Goal: Information Seeking & Learning: Learn about a topic

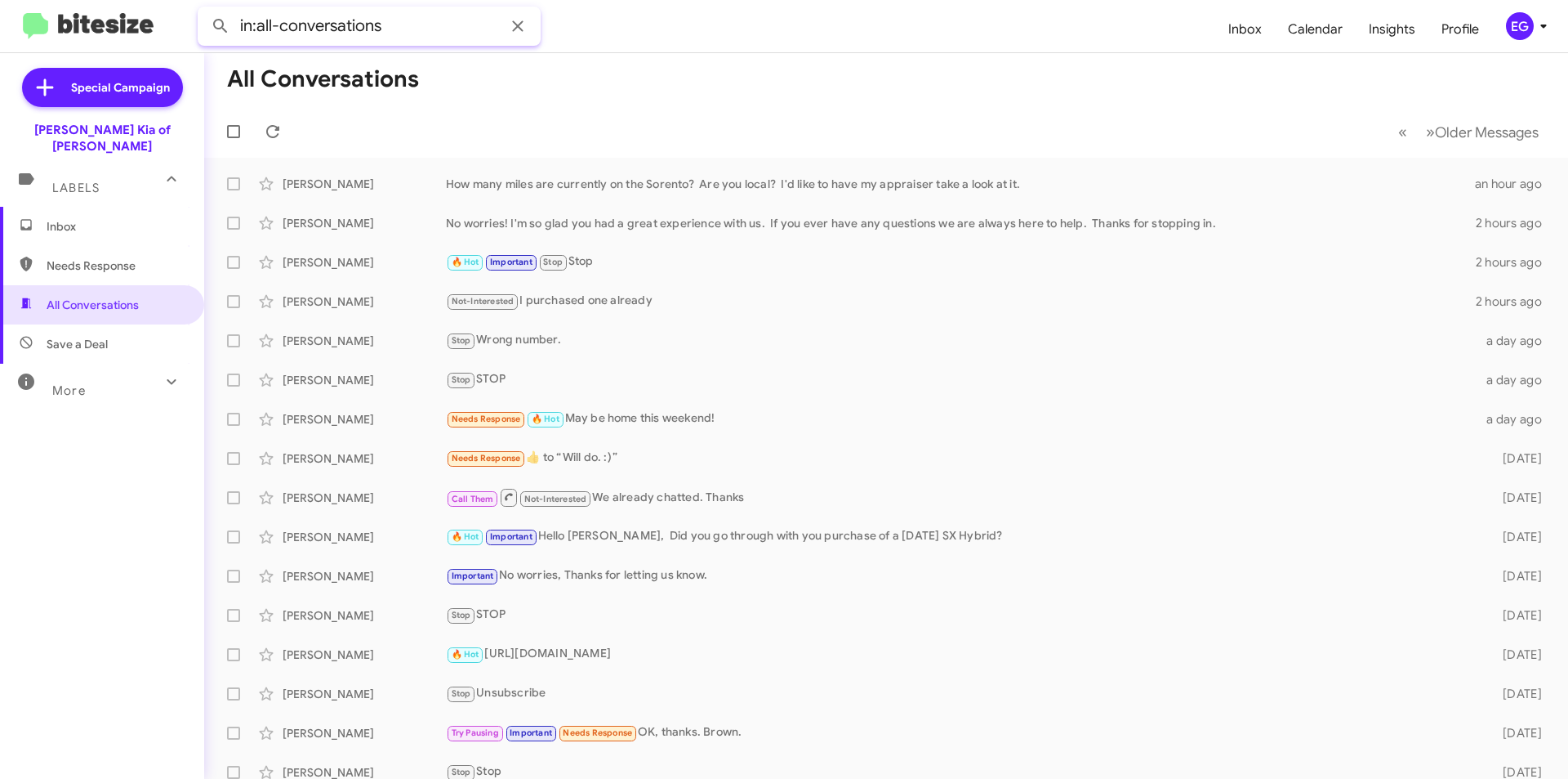
click at [394, 28] on input "in:all-conversations" at bounding box center [368, 25] width 343 height 39
type input "t"
click at [204, 10] on button at bounding box center [220, 26] width 33 height 33
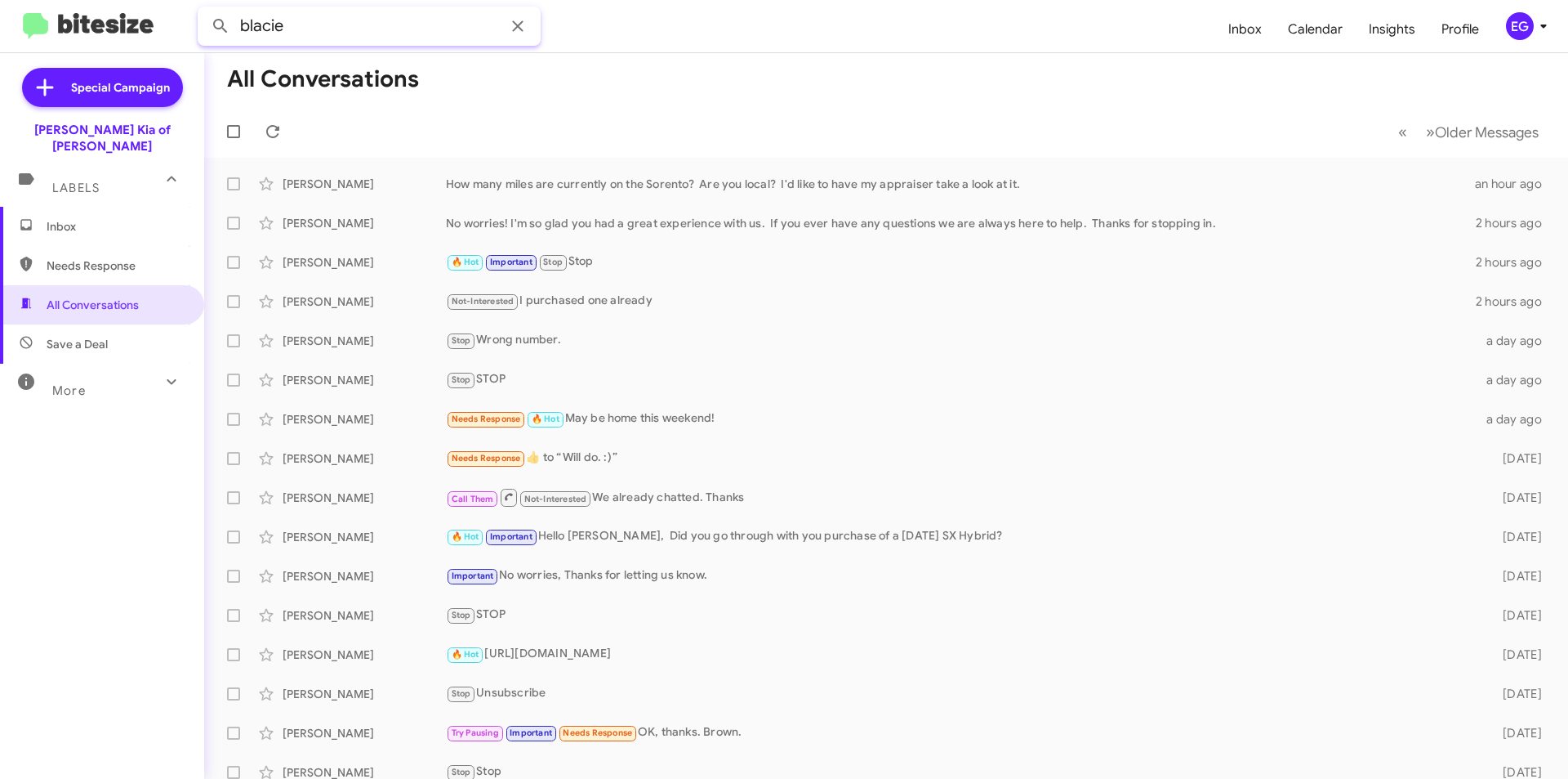
type input "blacie"
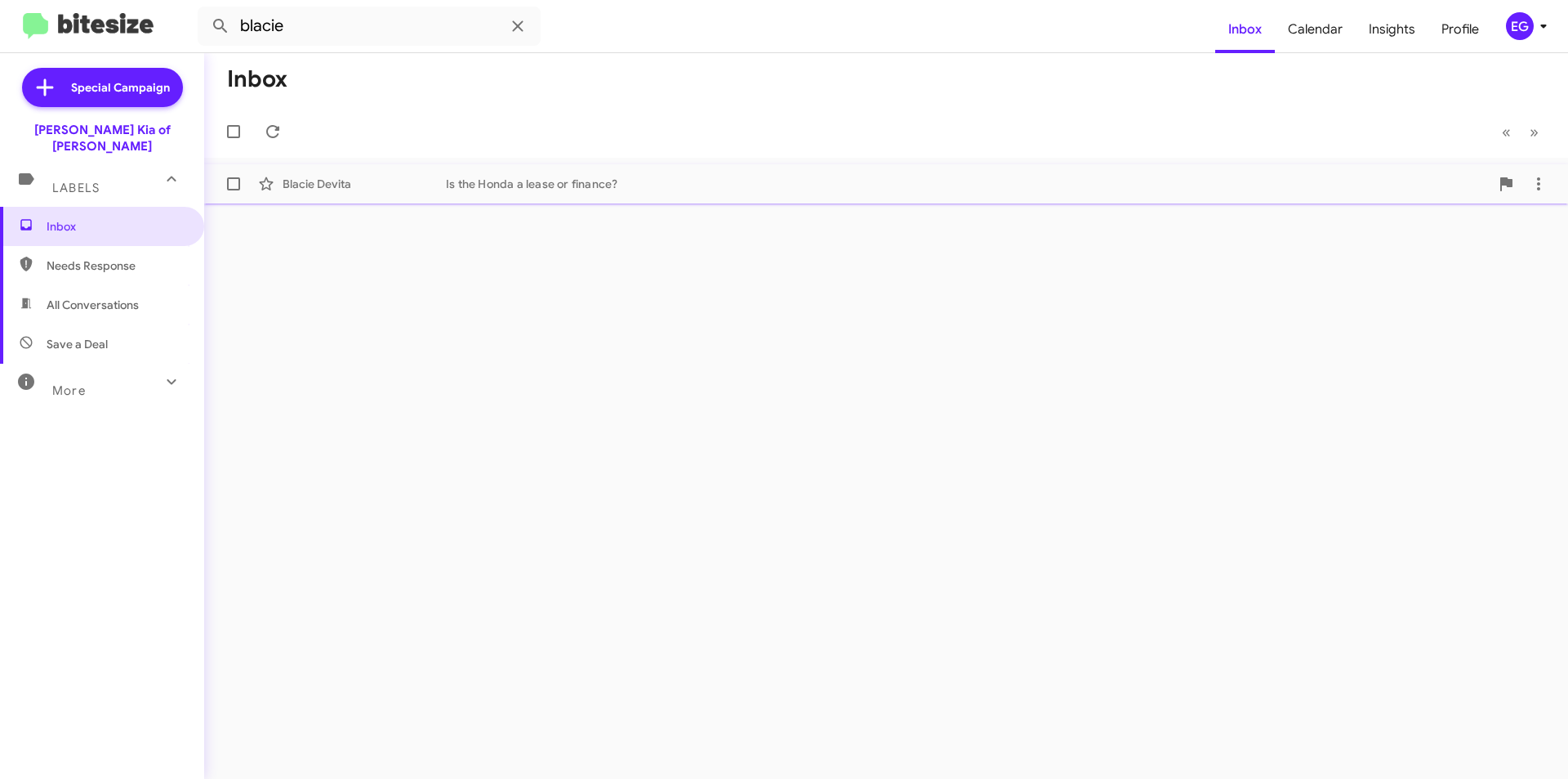
click at [421, 179] on div "Blacie Devita" at bounding box center [365, 184] width 164 height 16
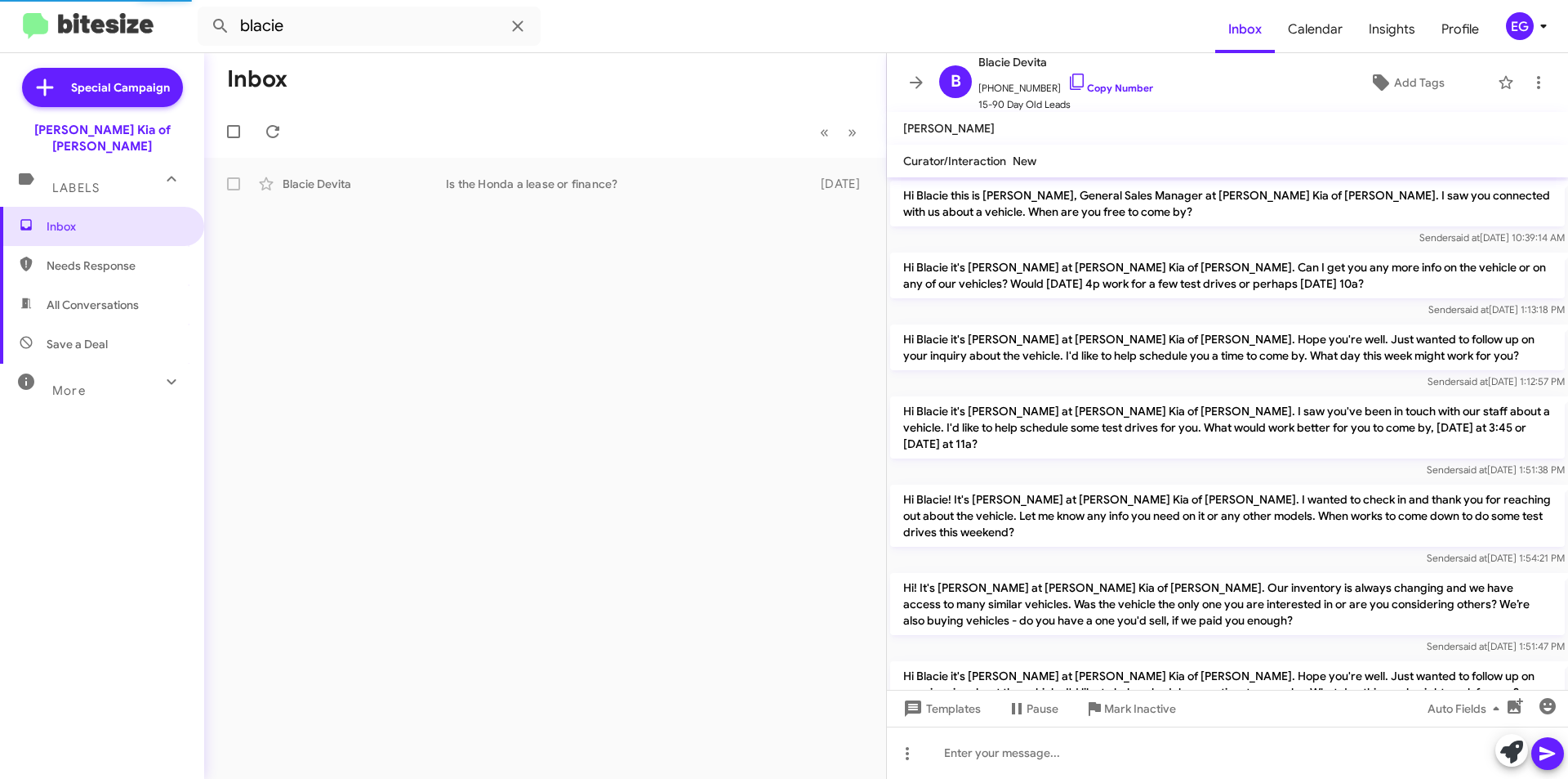
scroll to position [492, 0]
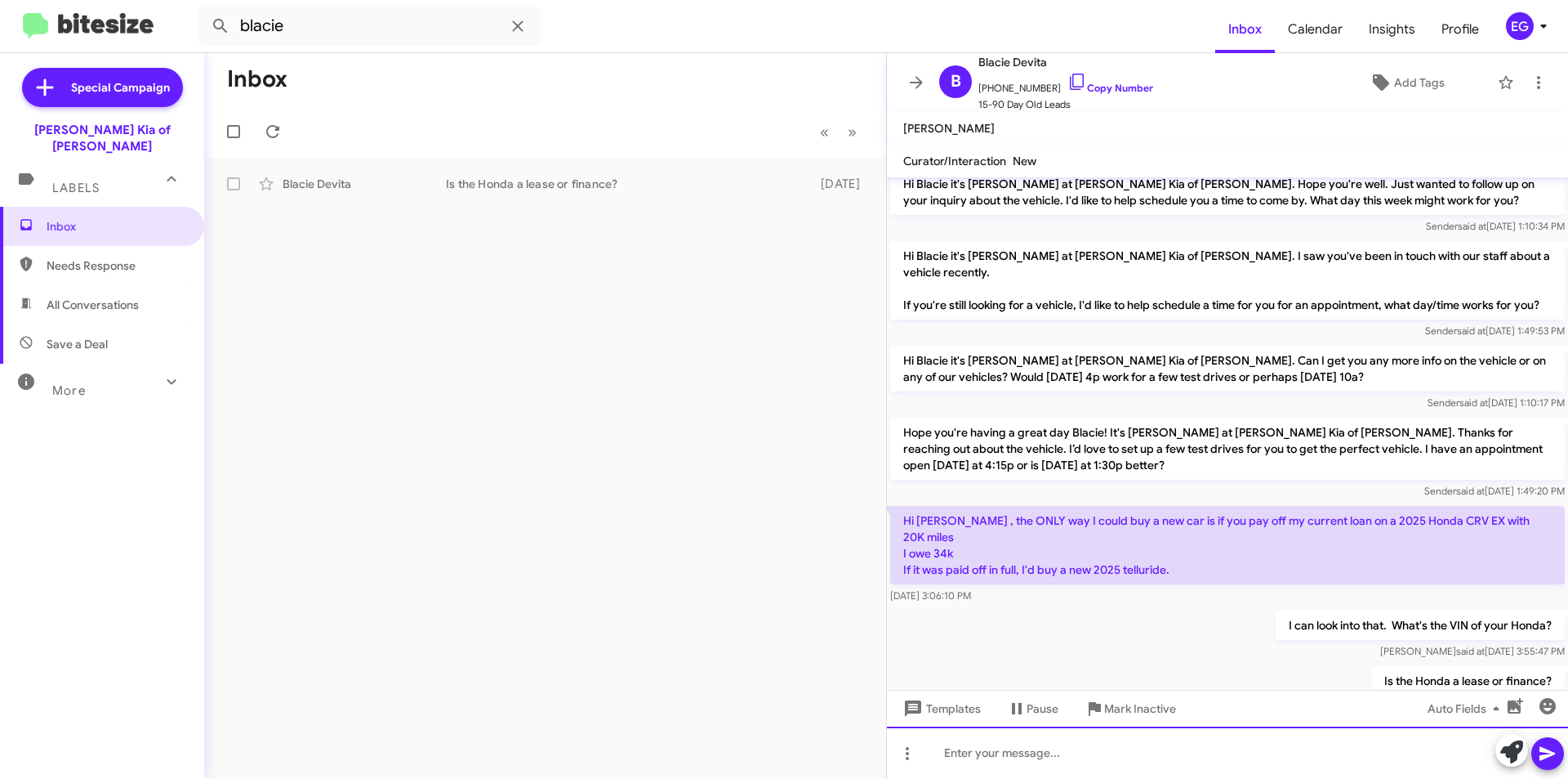
click at [1042, 763] on div at bounding box center [1227, 752] width 681 height 52
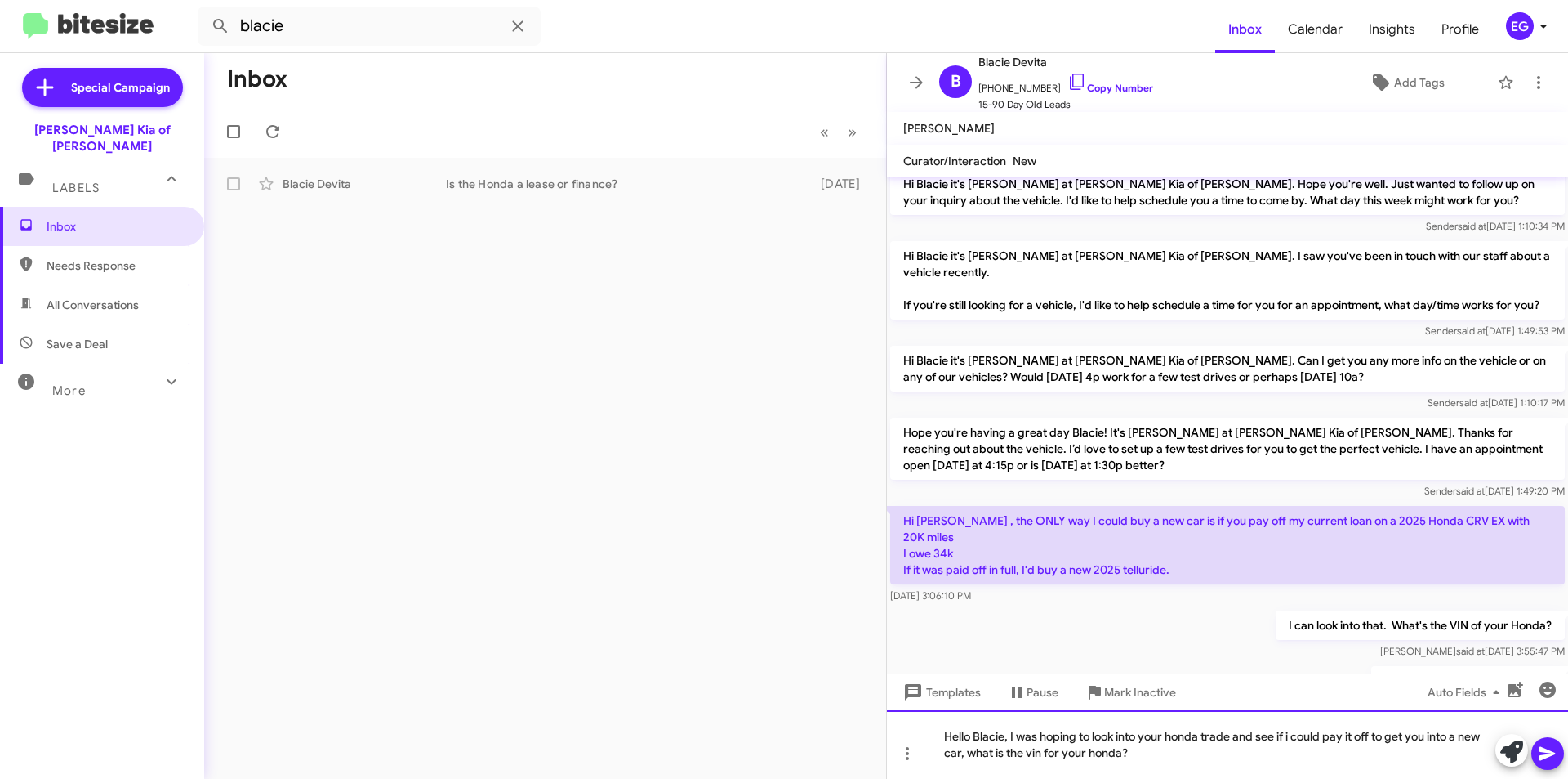
click at [1290, 738] on div "Hello Blacie, I was hoping to look into your honda trade and see if i could pay…" at bounding box center [1227, 744] width 681 height 68
click at [1543, 751] on icon at bounding box center [1547, 754] width 15 height 14
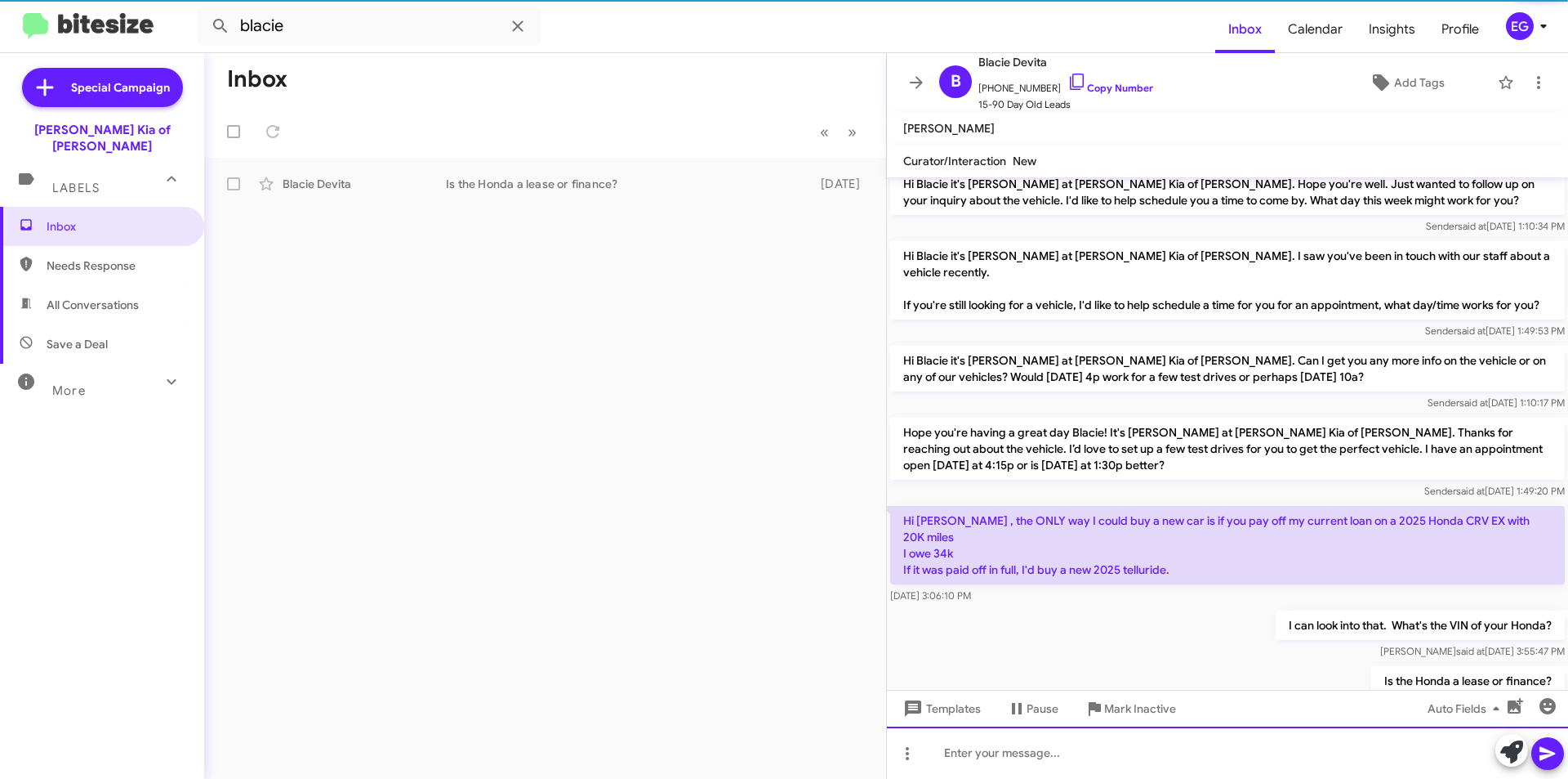
scroll to position [0, 0]
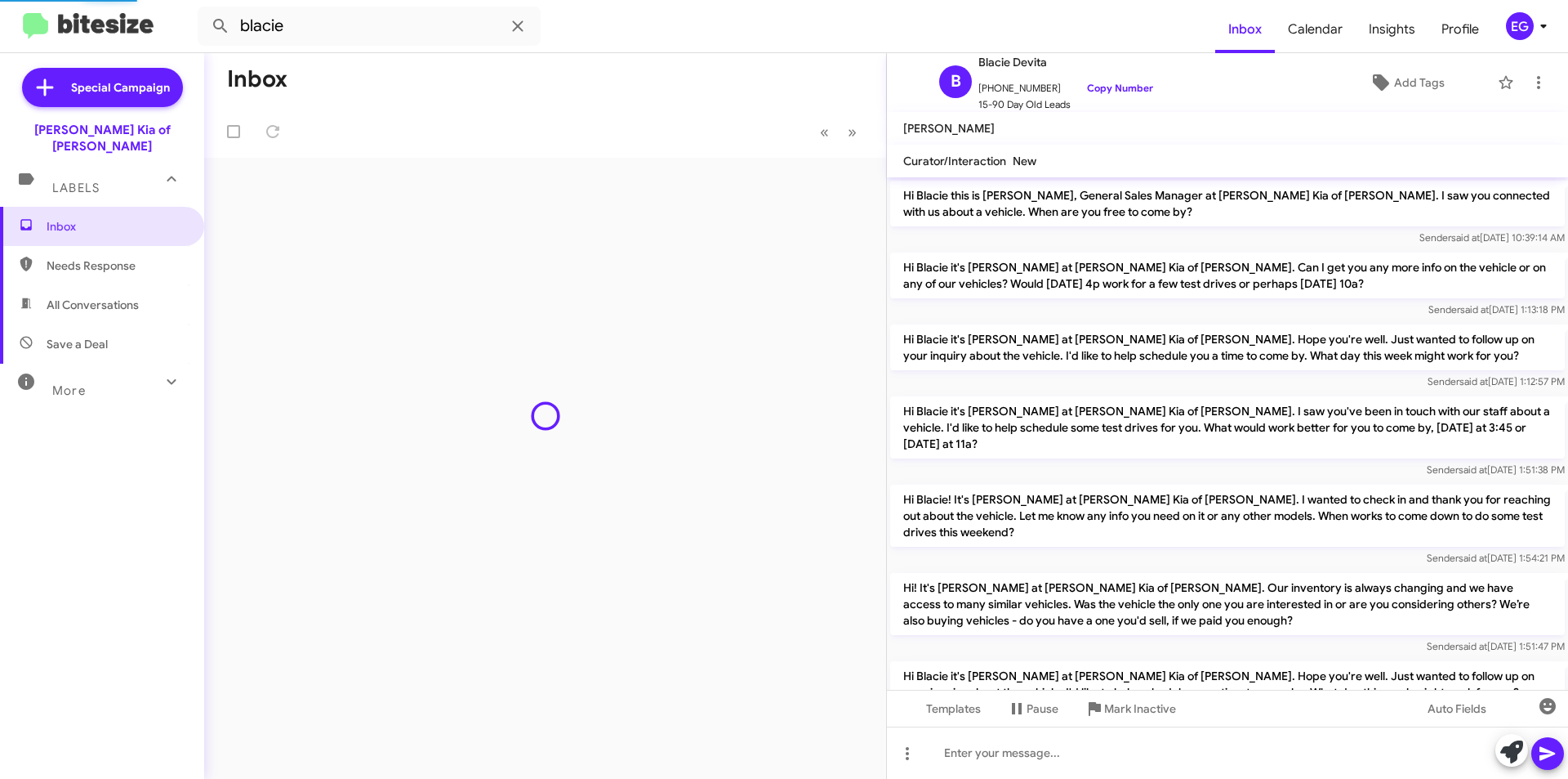
scroll to position [633, 0]
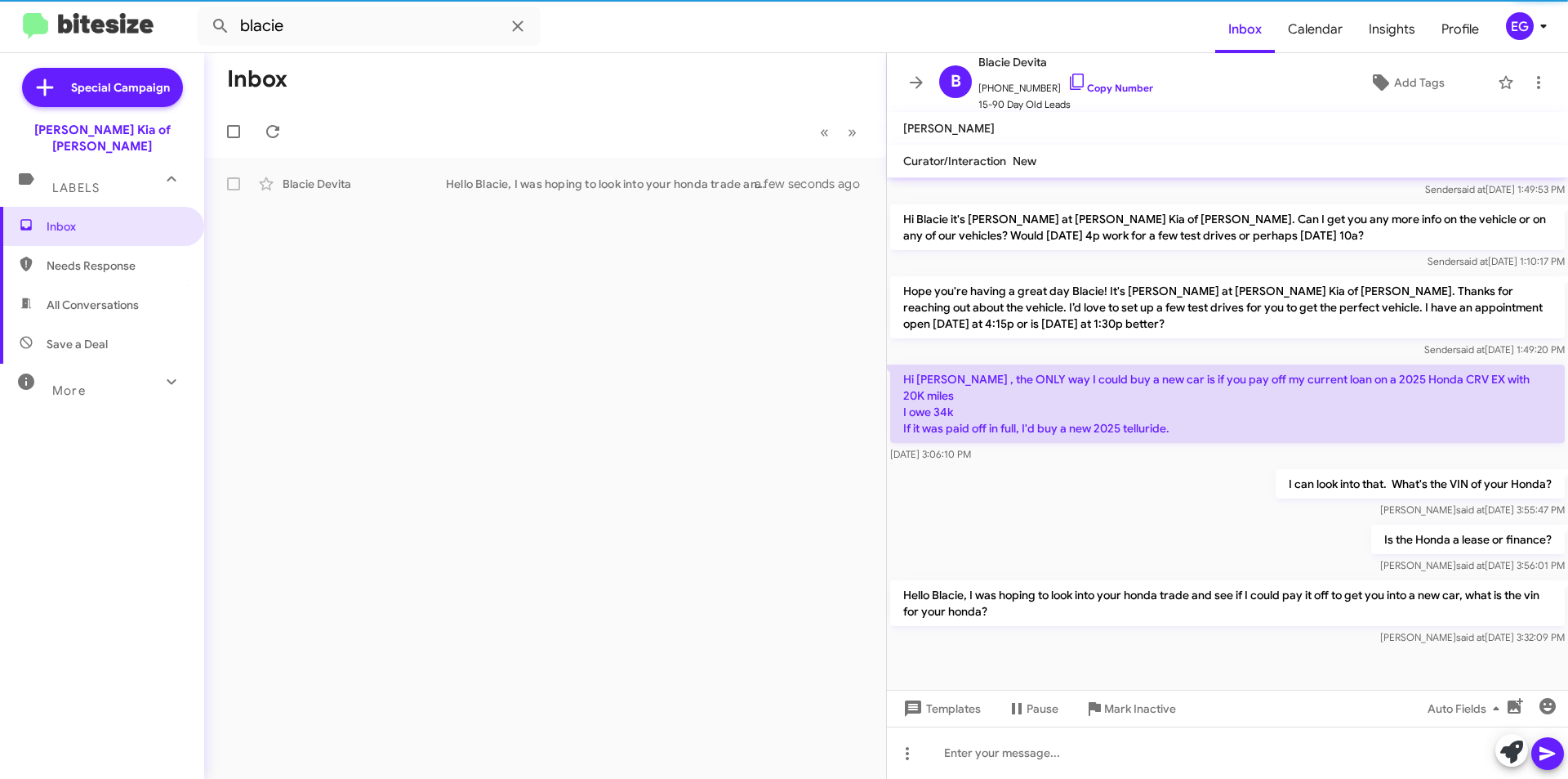
click at [113, 297] on span "All Conversations" at bounding box center [92, 305] width 92 height 16
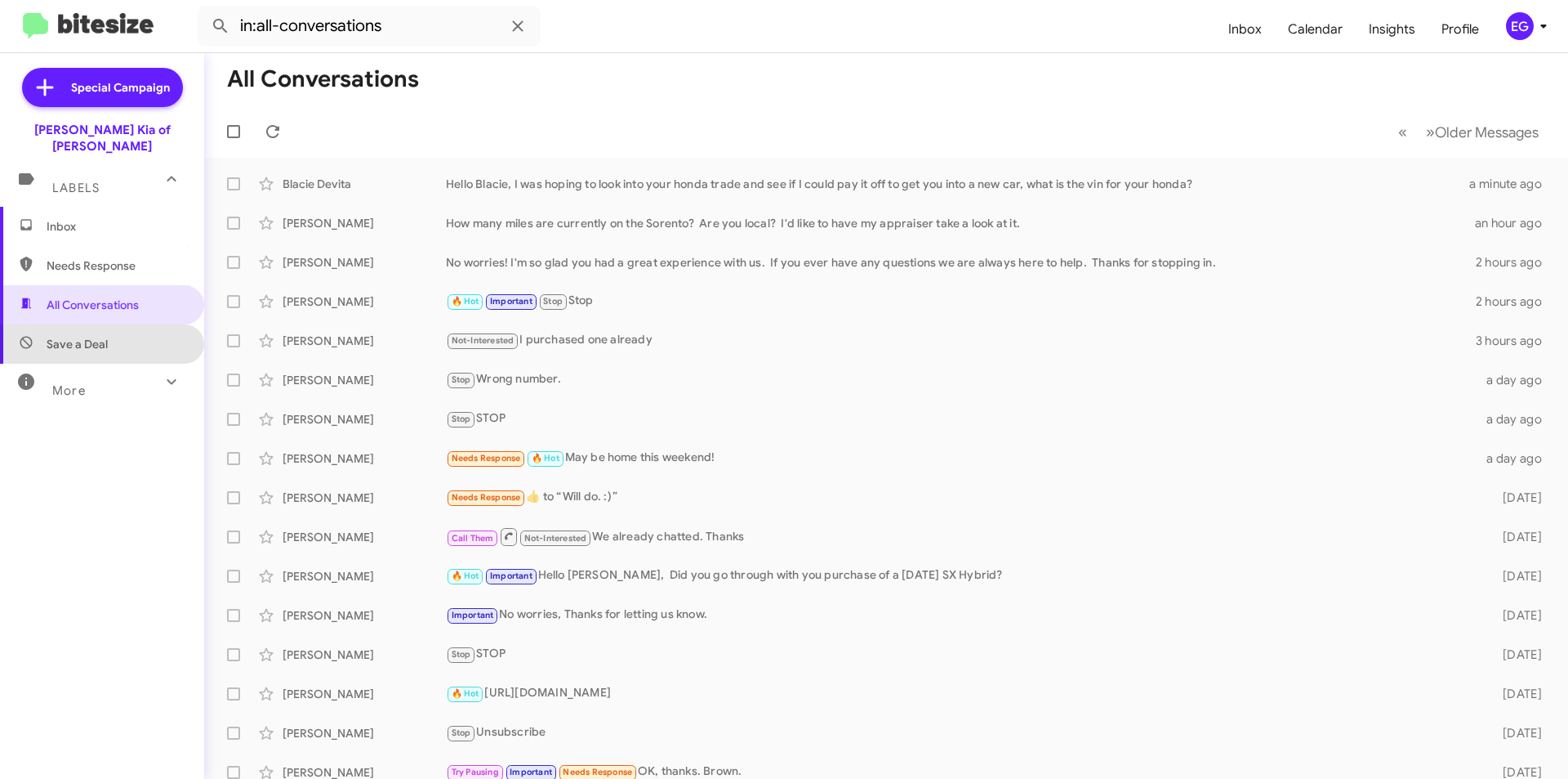
click at [107, 329] on span "Save a Deal" at bounding box center [102, 343] width 204 height 39
type input "in:not-interested"
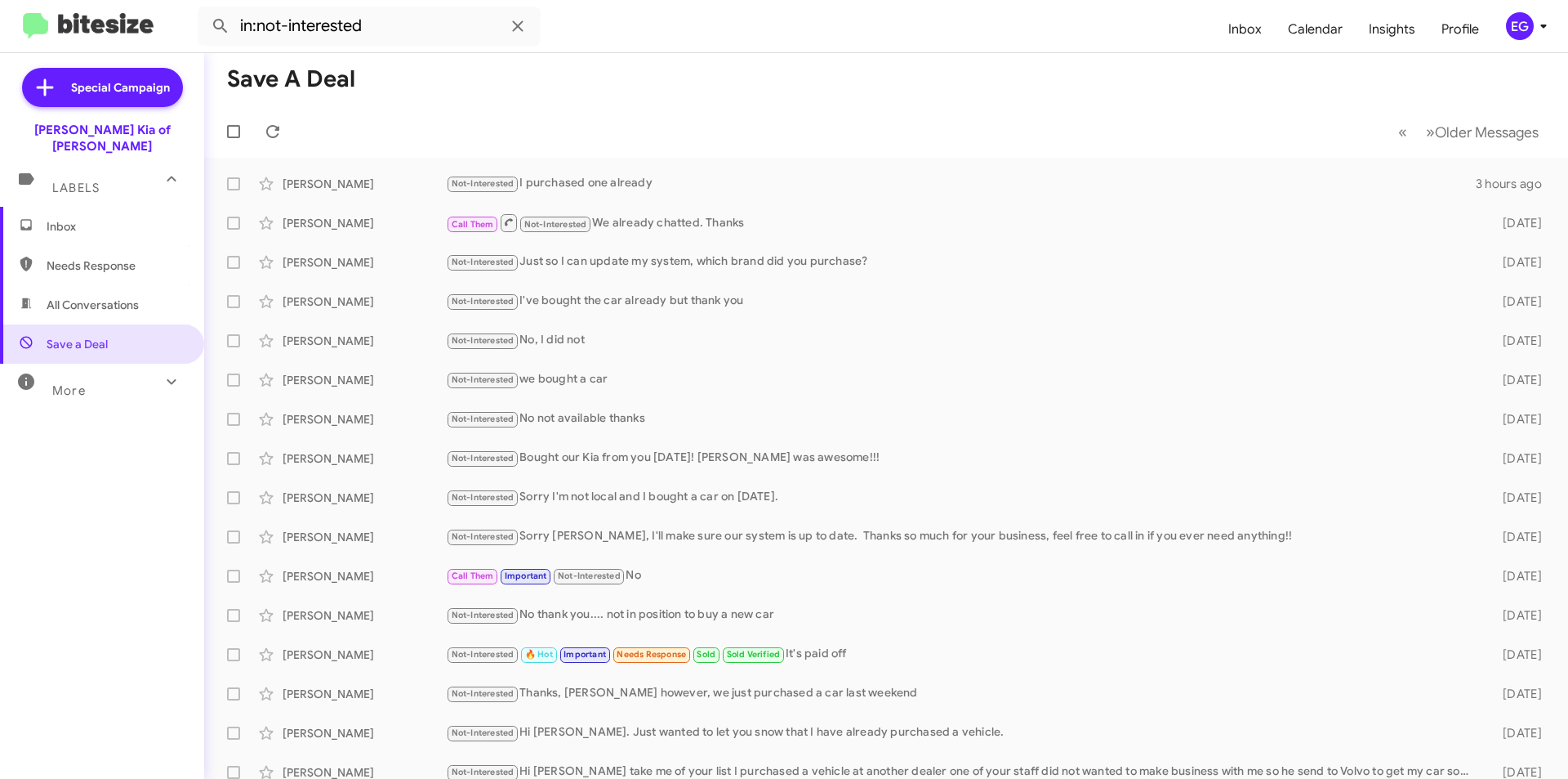
click at [89, 223] on span "Inbox" at bounding box center [102, 226] width 204 height 39
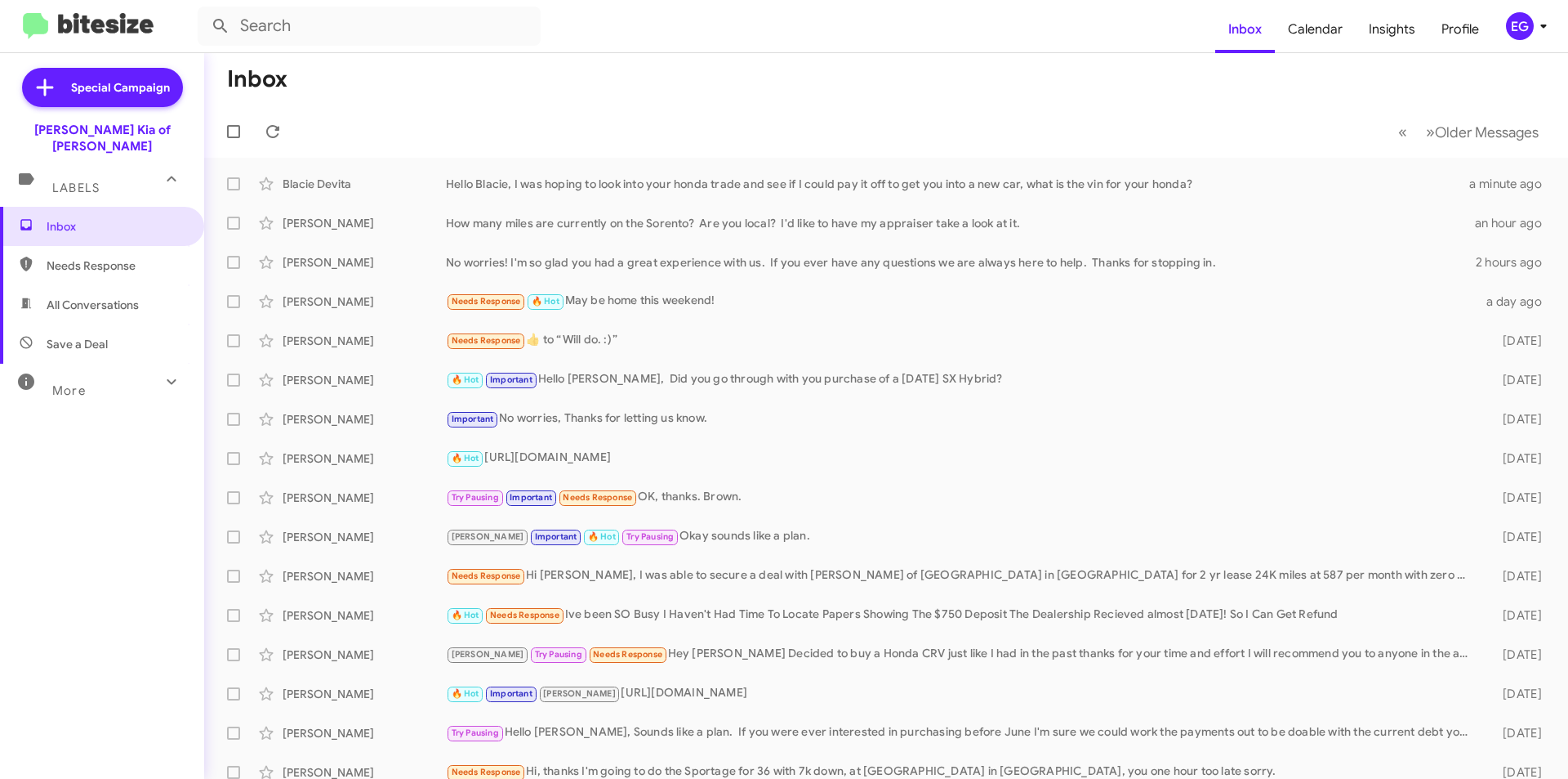
click at [99, 303] on span "All Conversations" at bounding box center [102, 304] width 204 height 39
type input "in:all-conversations"
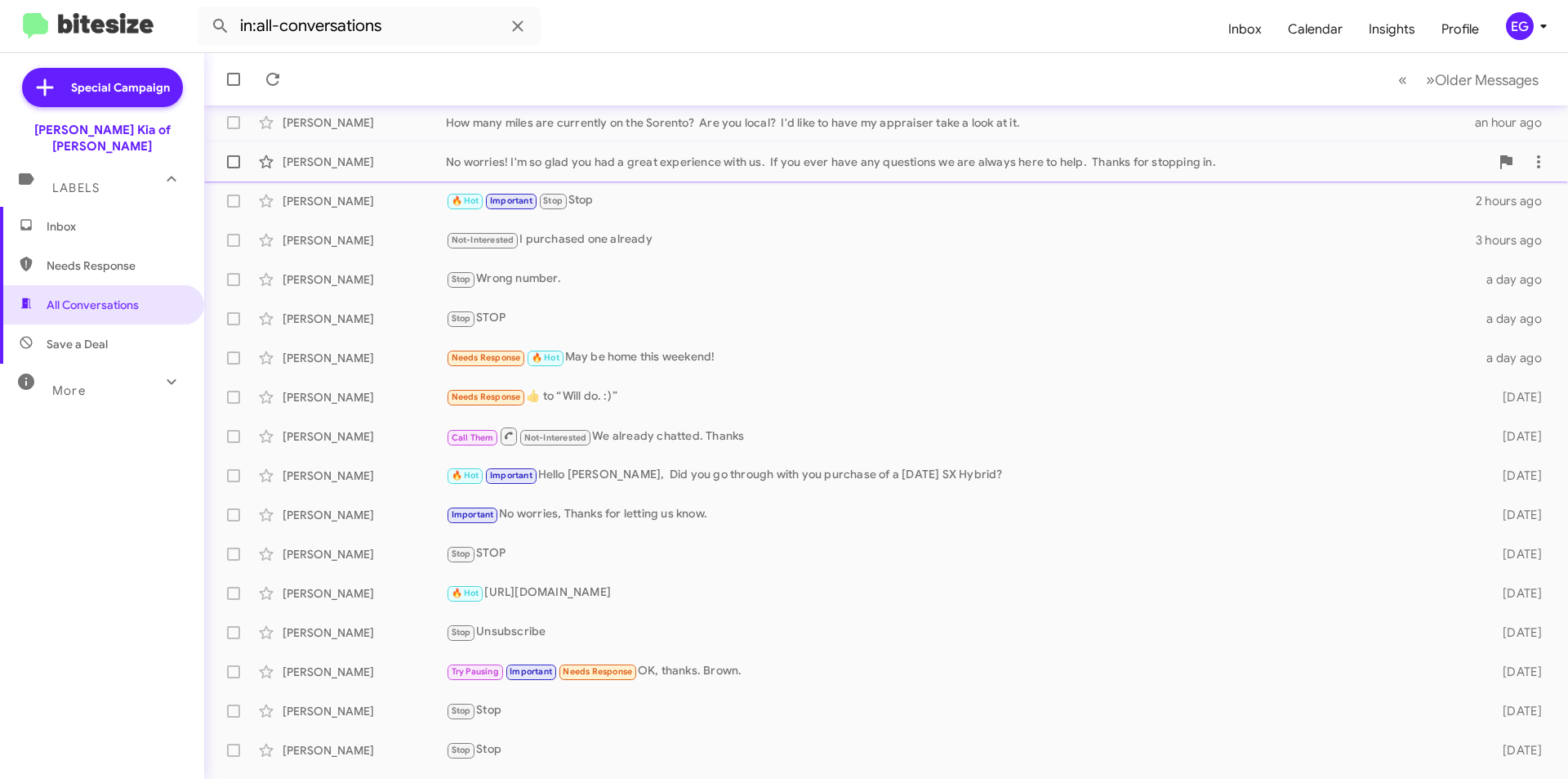
scroll to position [170, 0]
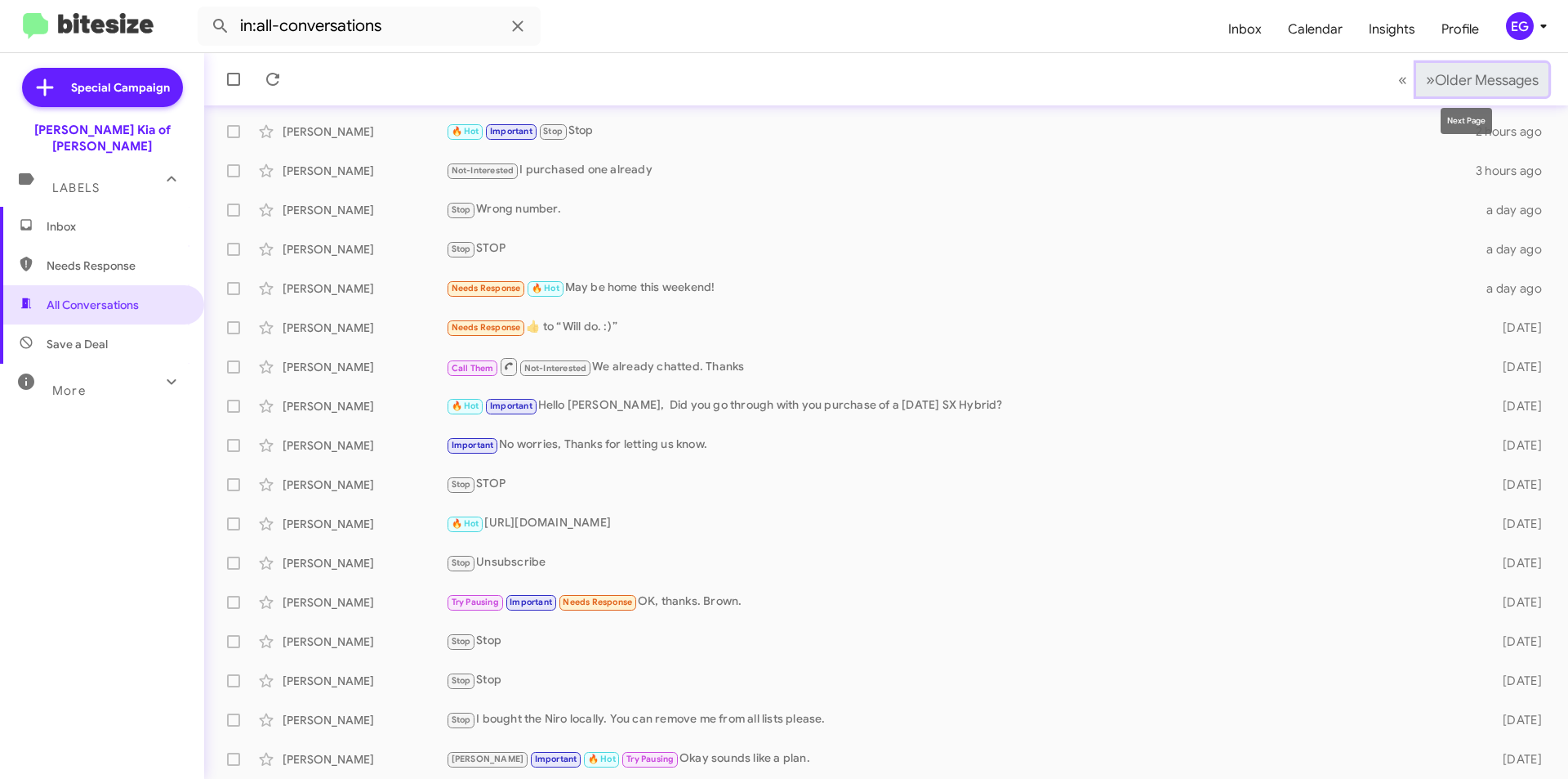
click at [1436, 87] on span "Older Messages" at bounding box center [1487, 80] width 104 height 18
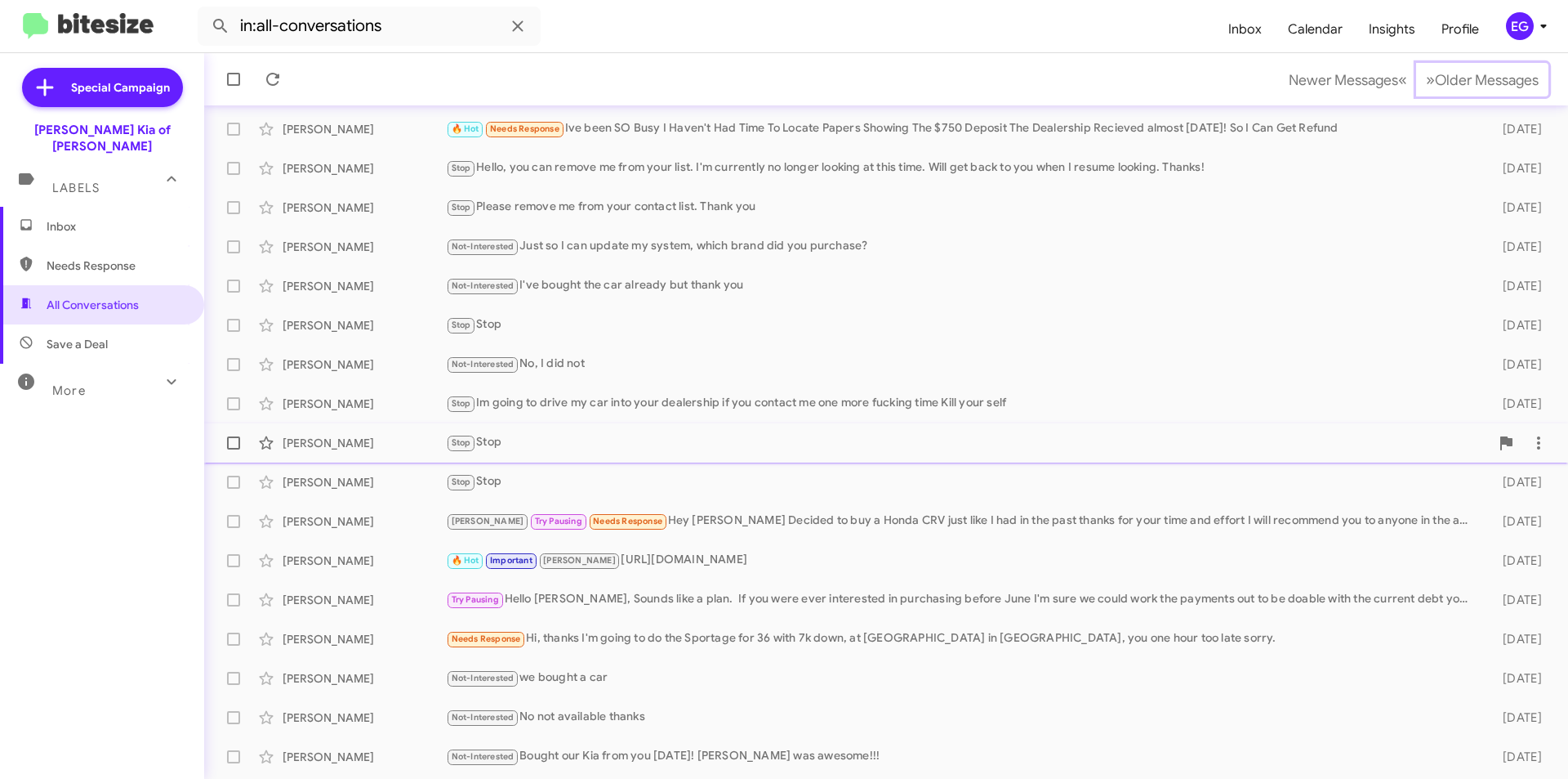
scroll to position [170, 0]
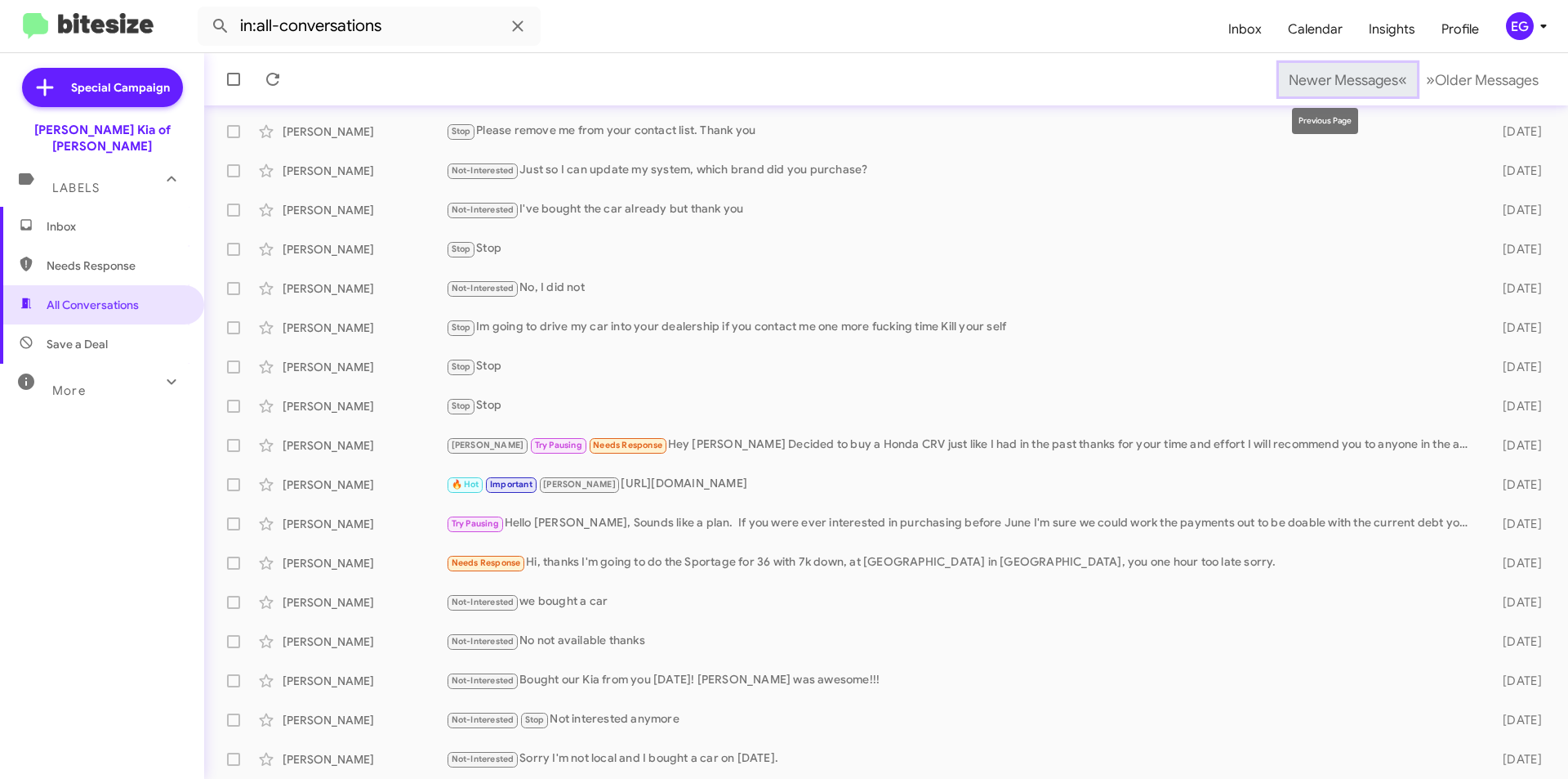
click at [1331, 81] on span "Newer Messages" at bounding box center [1343, 80] width 109 height 18
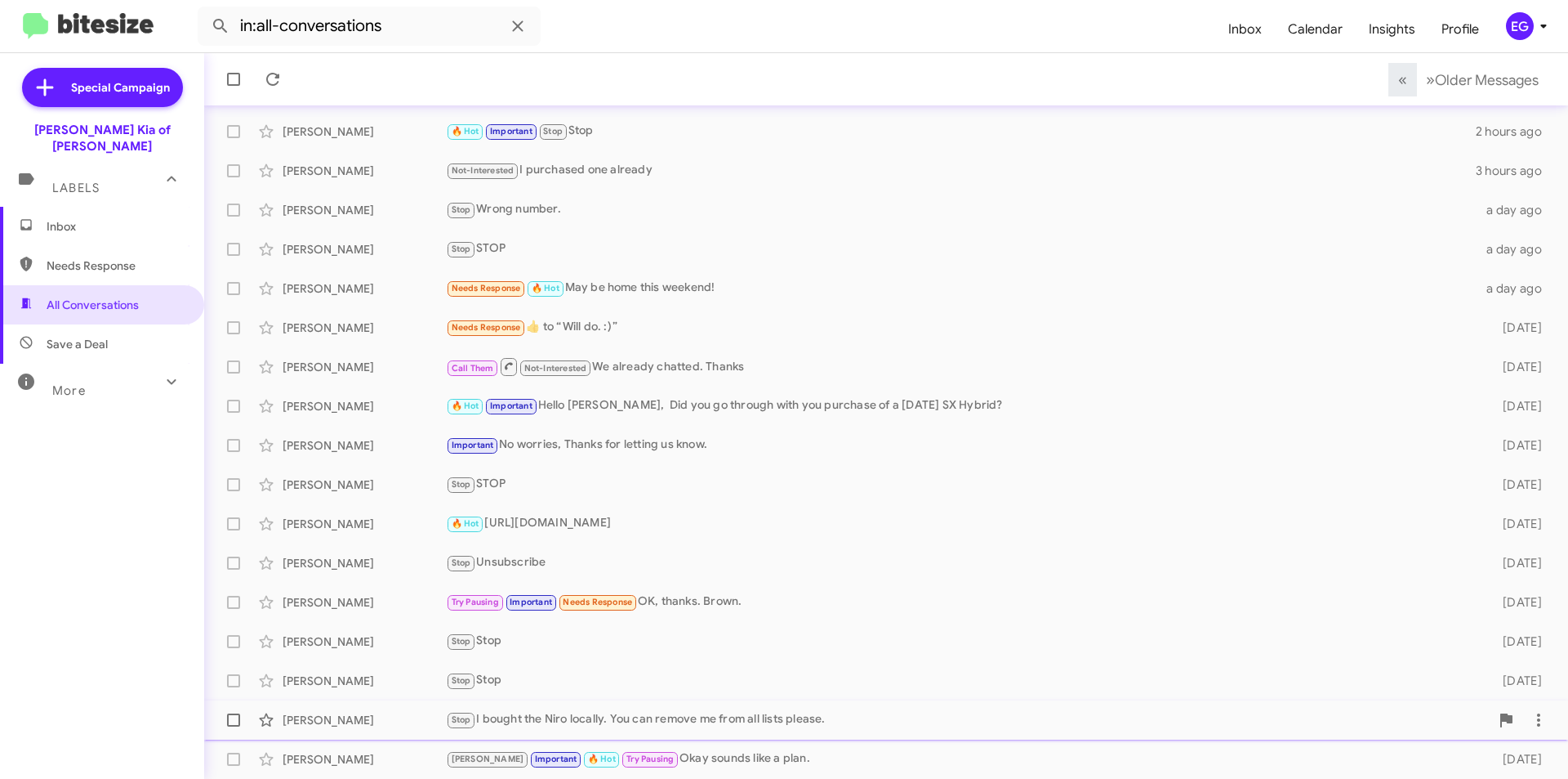
click at [889, 710] on div "Stop I bought the Niro locally. You can remove me from all lists please." at bounding box center [968, 719] width 1044 height 19
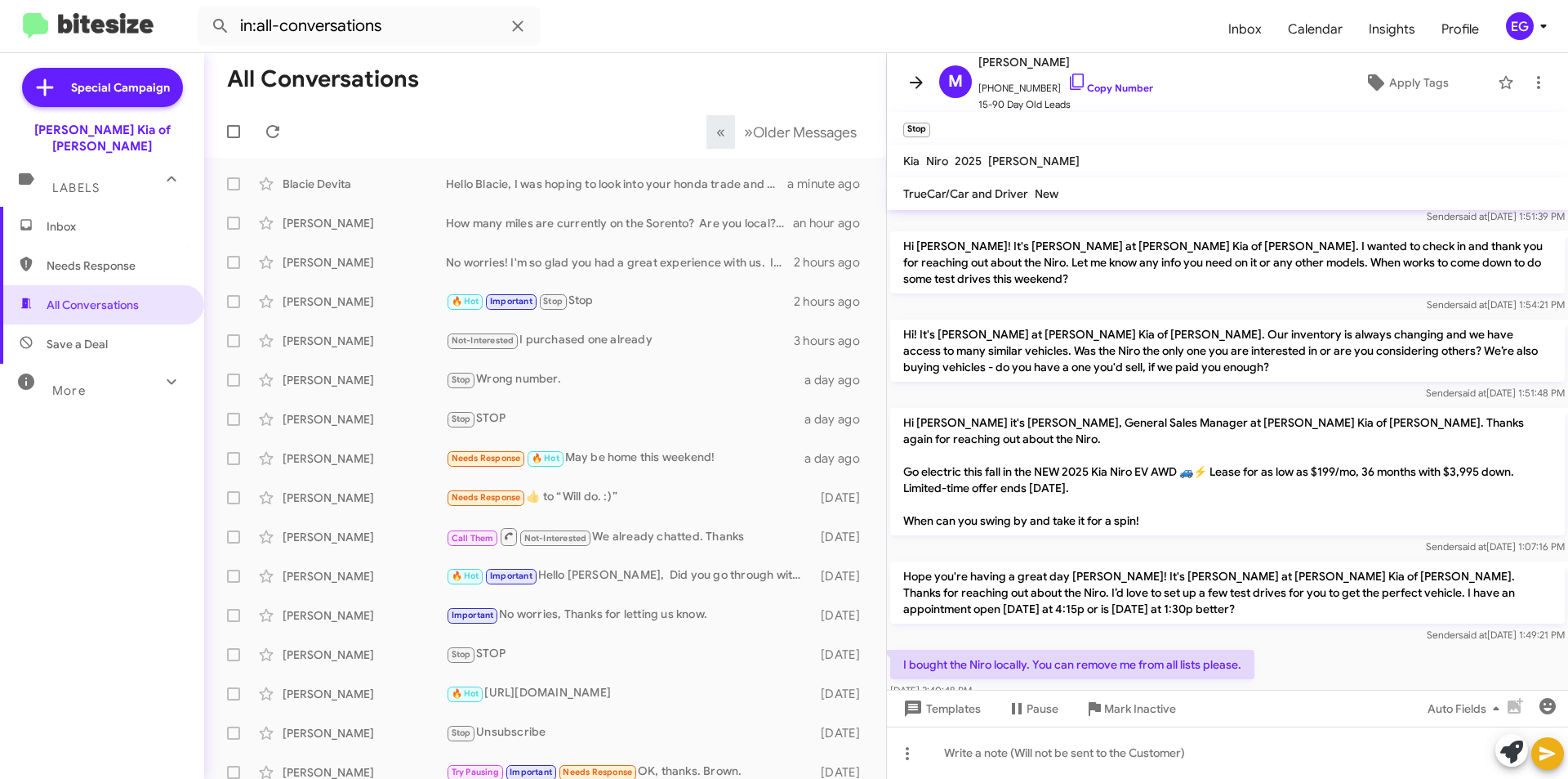
click at [920, 79] on icon at bounding box center [917, 83] width 20 height 20
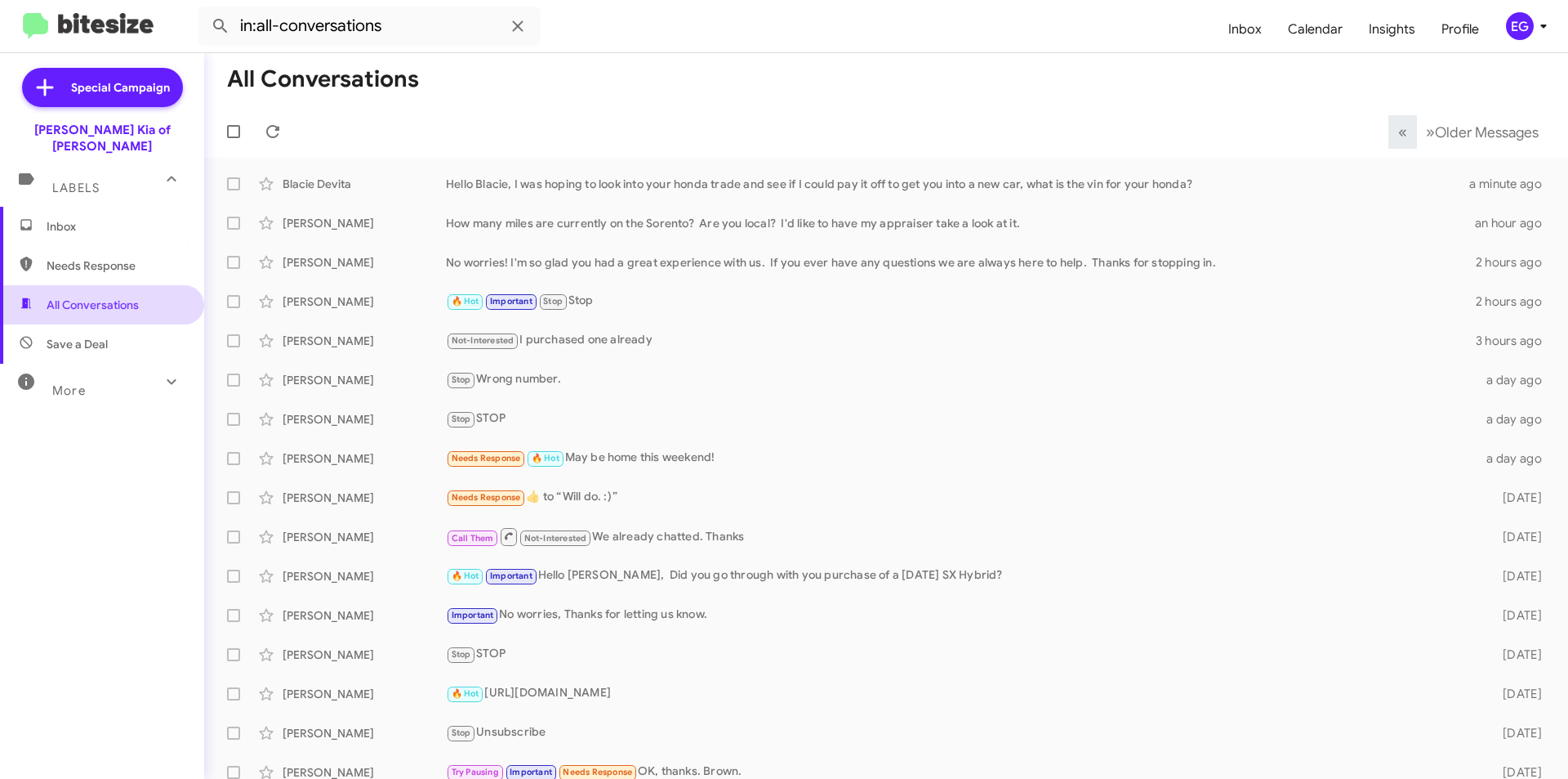
click at [63, 297] on span "All Conversations" at bounding box center [92, 305] width 92 height 16
